Goal: Check status: Check status

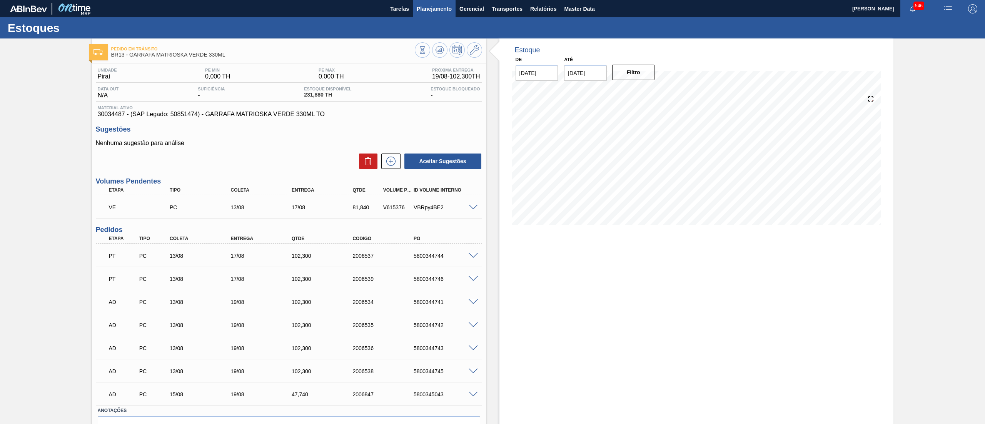
click at [430, 12] on span "Planejamento" at bounding box center [434, 8] width 35 height 9
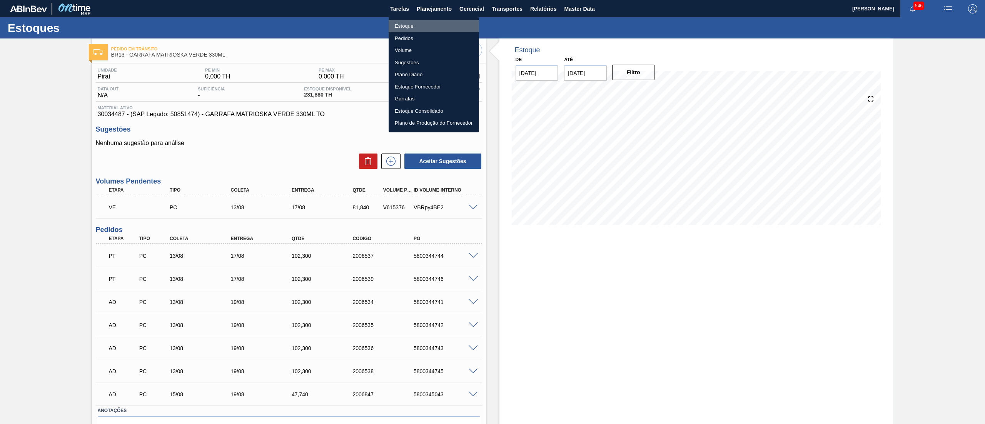
click at [425, 22] on li "Estoque" at bounding box center [433, 26] width 90 height 12
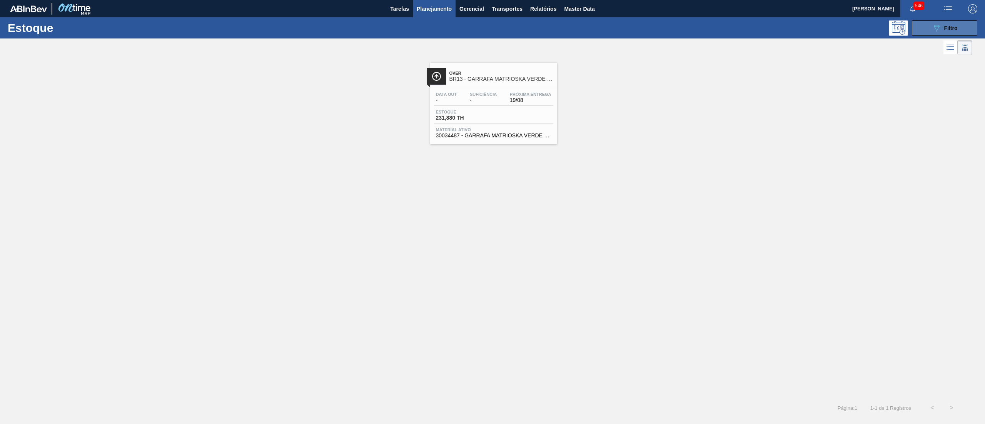
click at [948, 25] on span "Filtro" at bounding box center [950, 28] width 13 height 6
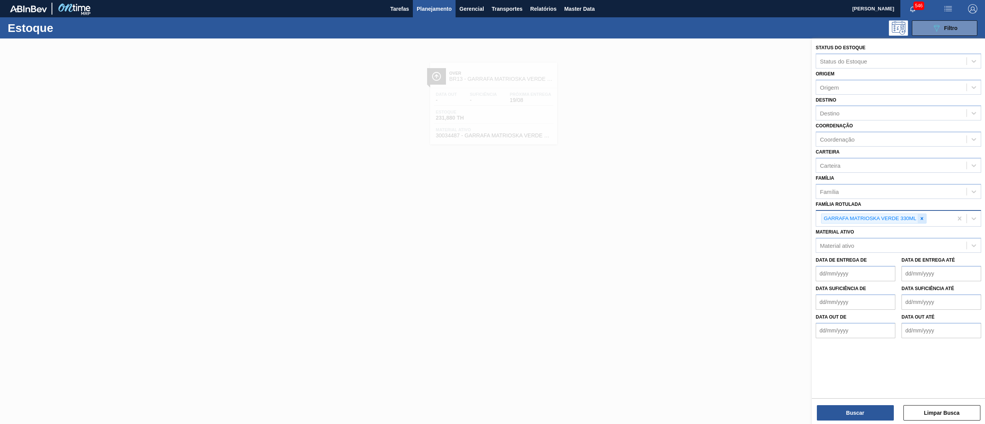
click at [920, 216] on icon at bounding box center [921, 218] width 5 height 5
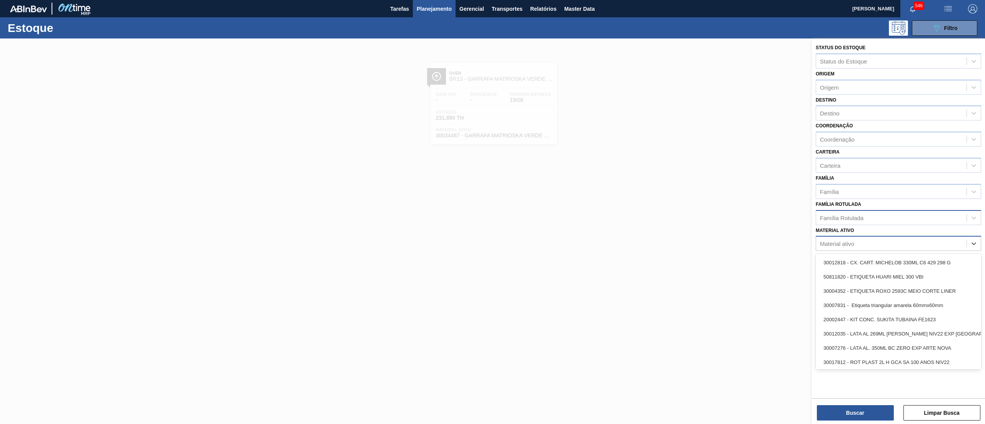
click at [874, 244] on div "Material ativo" at bounding box center [891, 243] width 150 height 11
paste ativo "30009650"
type ativo "30009650"
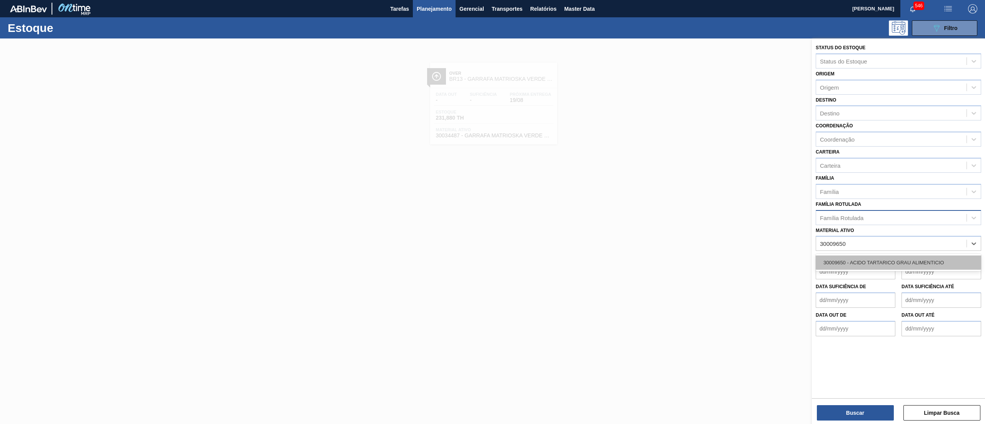
click at [871, 265] on div "30009650 - ACIDO TARTARICO GRAU ALIMENTICIO" at bounding box center [897, 262] width 165 height 14
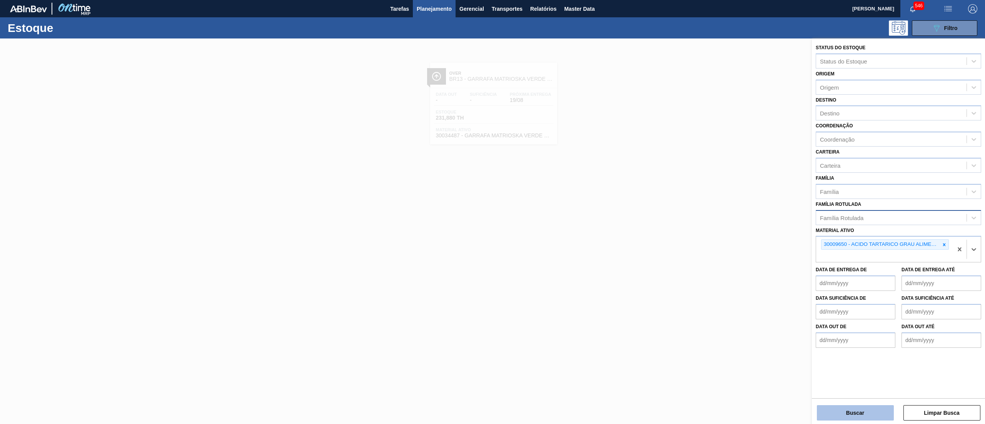
click at [828, 412] on button "Buscar" at bounding box center [855, 412] width 77 height 15
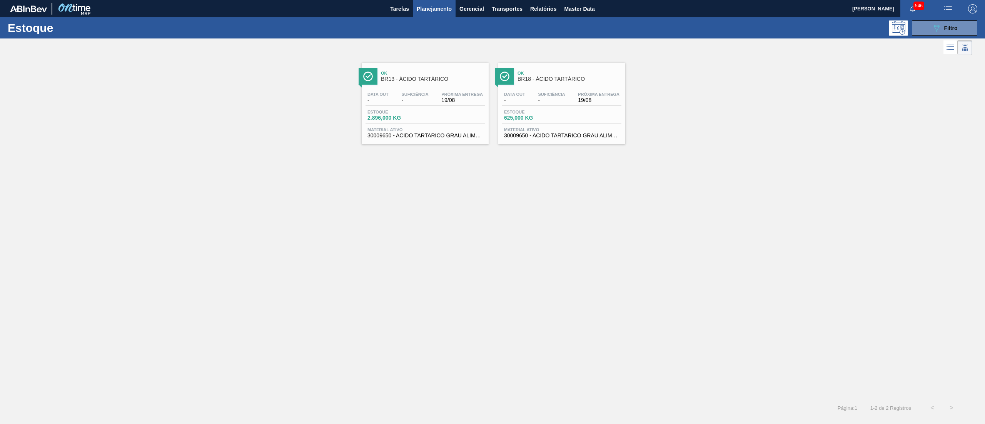
click at [430, 140] on div "Data out - Suficiência - Próxima Entrega 19/08 Estoque 2.896,000 KG Material at…" at bounding box center [425, 114] width 127 height 52
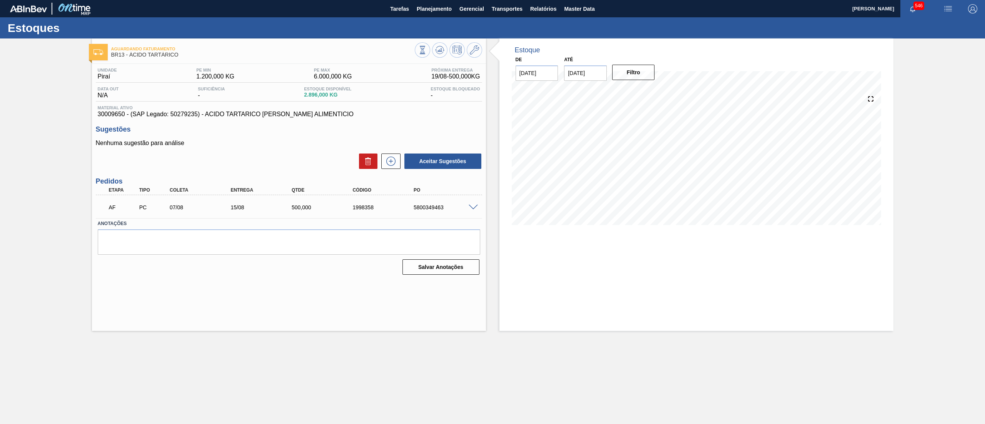
click at [473, 205] on span at bounding box center [472, 208] width 9 height 6
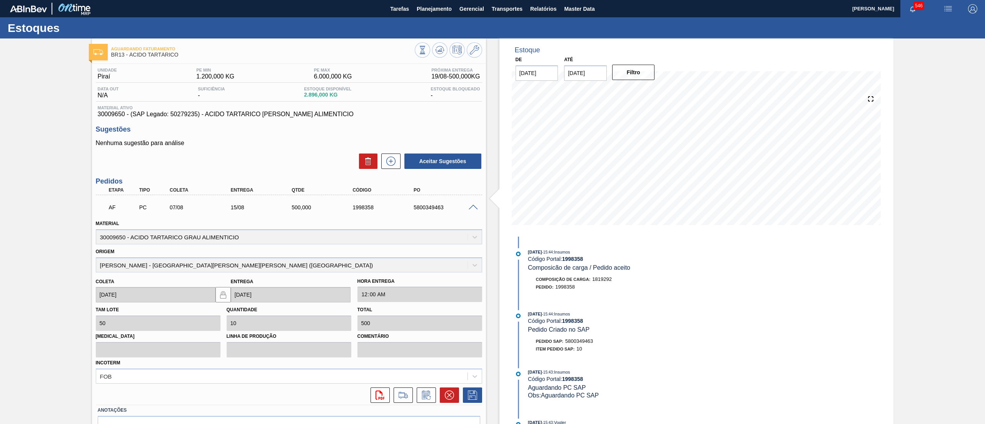
click at [473, 205] on span at bounding box center [472, 208] width 9 height 6
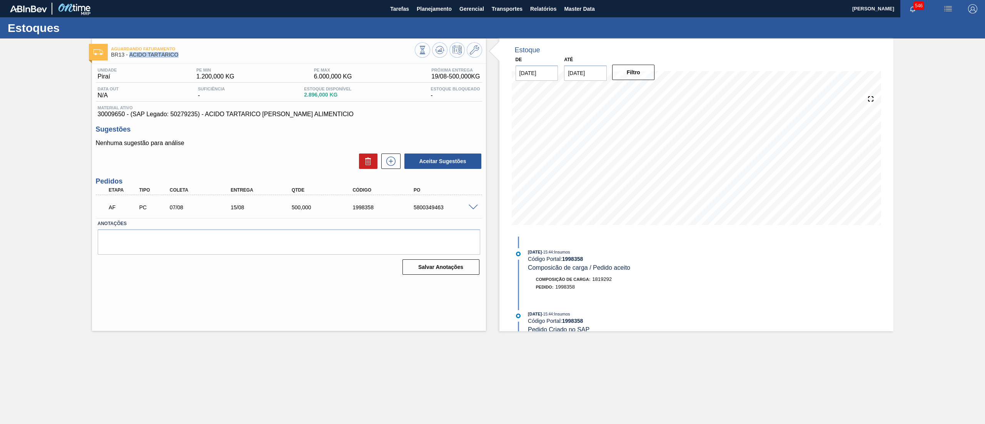
drag, startPoint x: 183, startPoint y: 55, endPoint x: 130, endPoint y: 56, distance: 53.1
click at [130, 56] on span "BR13 - ÁCIDO TARTÁRICO" at bounding box center [262, 55] width 303 height 6
copy span "ÁCIDO TARTÁRICO"
click at [432, 6] on span "Planejamento" at bounding box center [434, 8] width 35 height 9
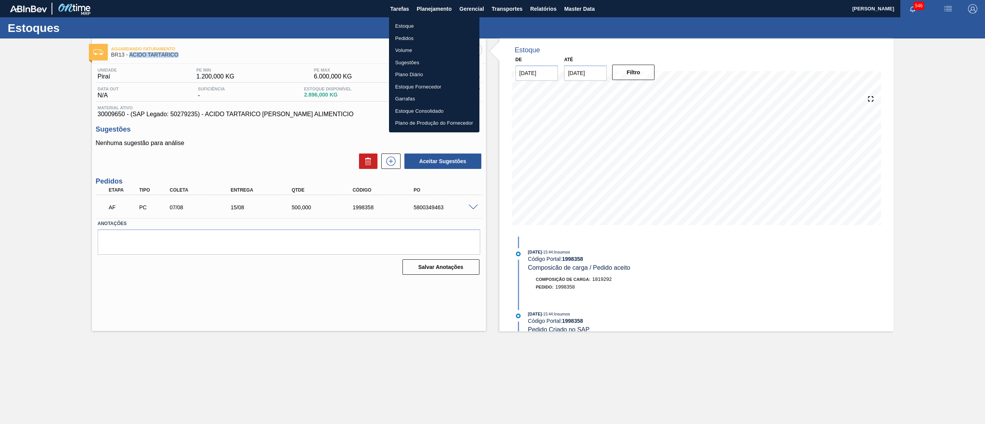
click at [424, 23] on li "Estoque" at bounding box center [434, 26] width 90 height 12
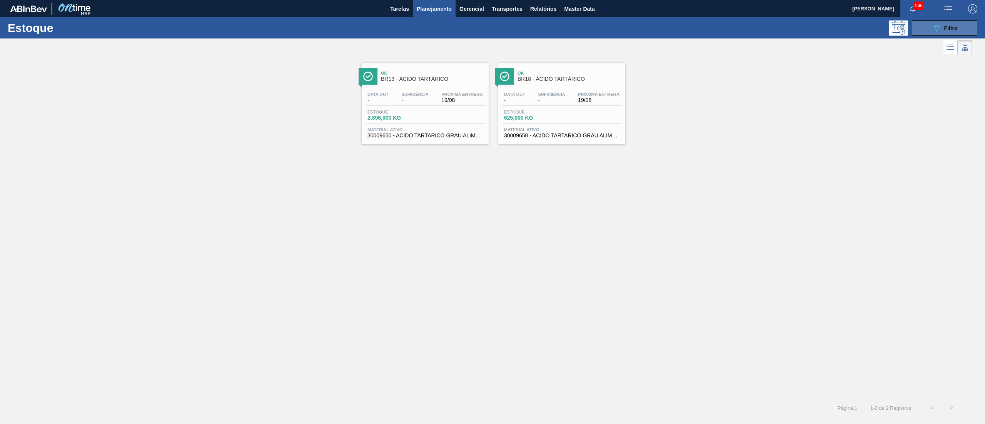
click at [956, 28] on span "Filtro" at bounding box center [950, 28] width 13 height 6
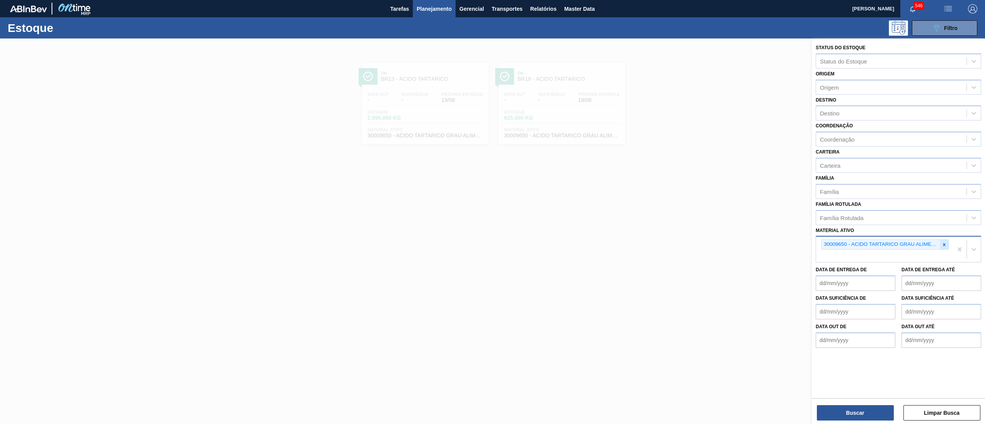
click at [945, 242] on icon at bounding box center [943, 244] width 5 height 5
paste ativo "30009658"
type ativo "30009658"
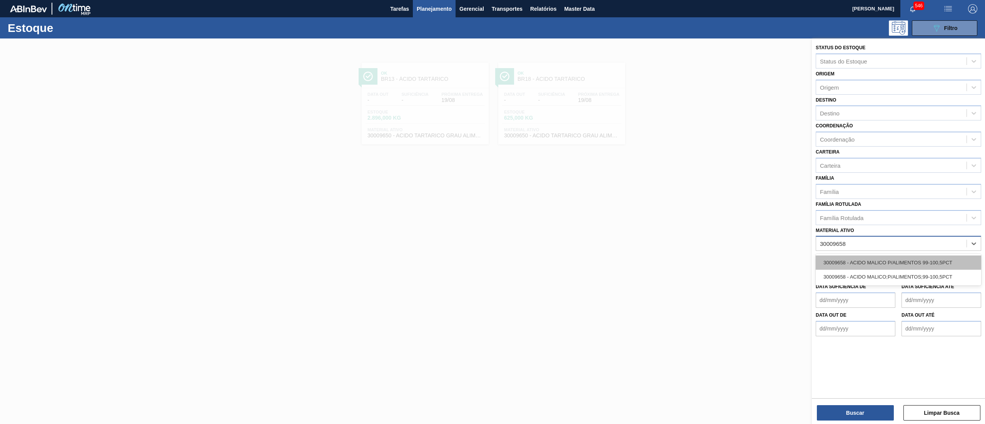
click at [932, 258] on div "30009658 - ACIDO MALICO P/ALIMENTOS 99-100,5PCT" at bounding box center [897, 262] width 165 height 14
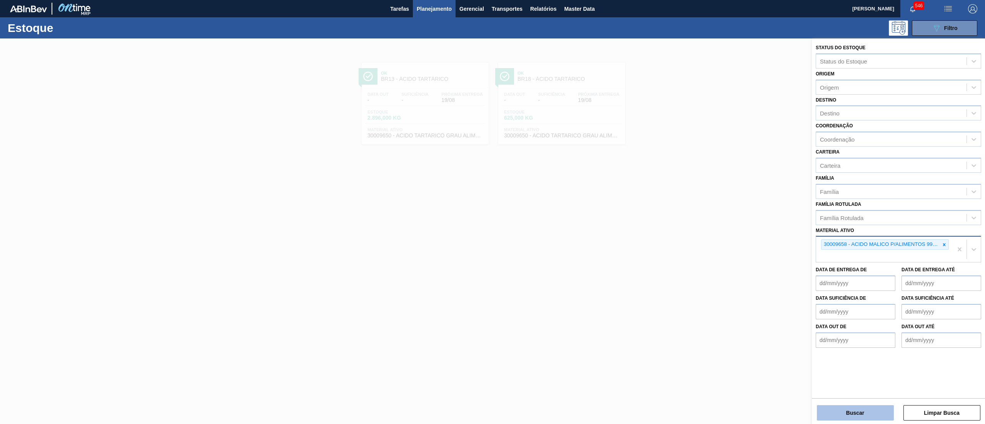
click at [847, 407] on button "Buscar" at bounding box center [855, 412] width 77 height 15
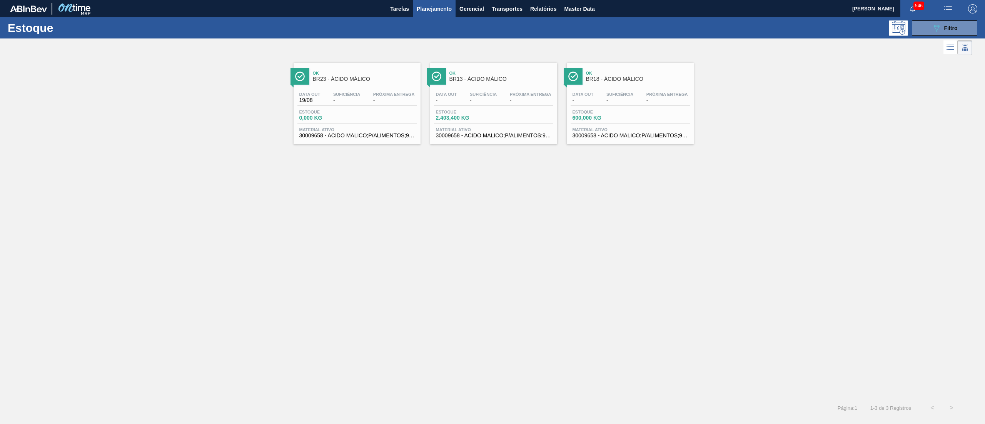
click at [489, 138] on span "30009658 - ACIDO MALICO;P/ALIMENTOS;99-100,5PCT" at bounding box center [493, 136] width 115 height 6
